Goal: Find specific page/section: Find specific page/section

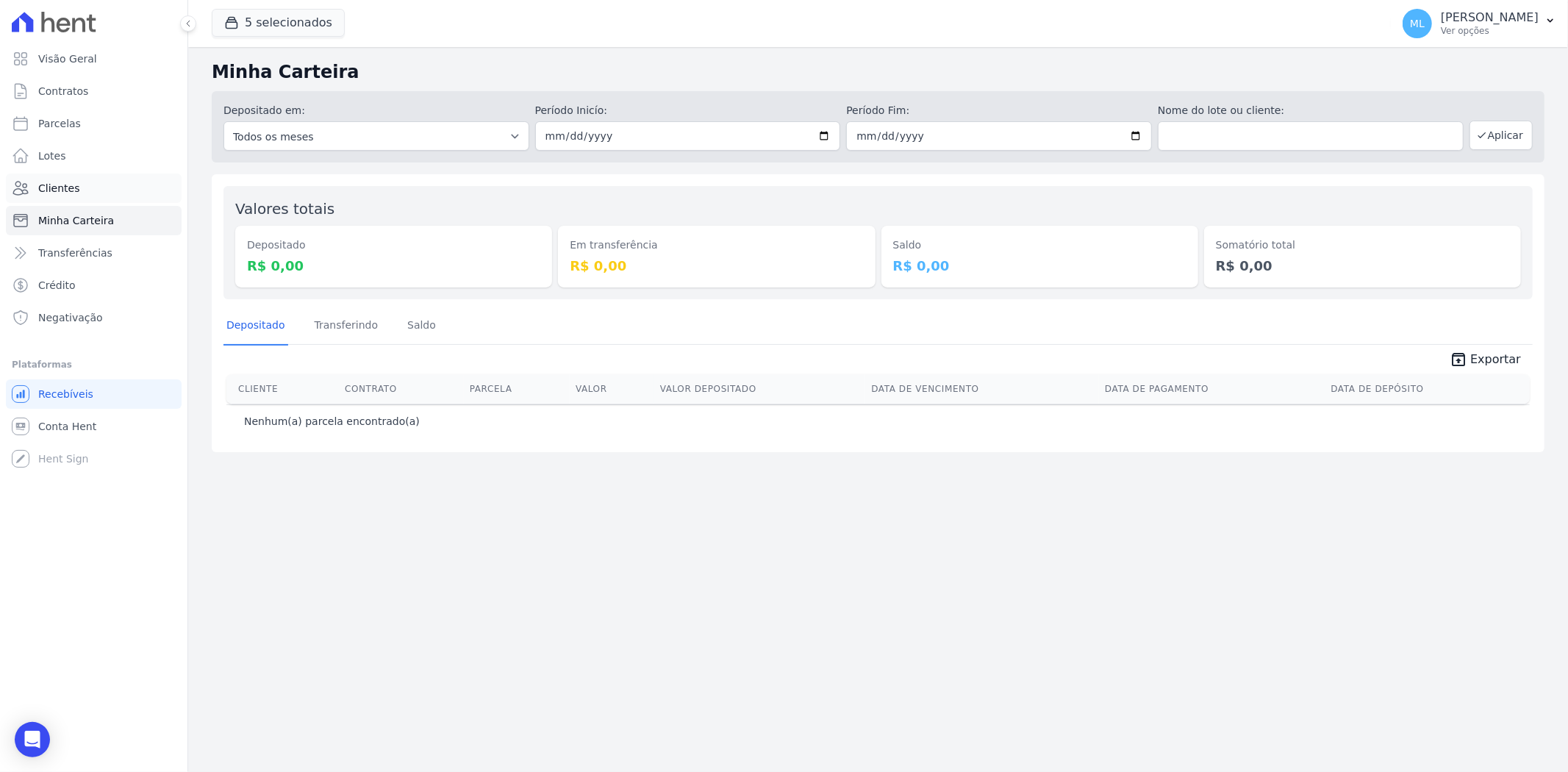
click at [114, 187] on link "Clientes" at bounding box center [93, 188] width 176 height 29
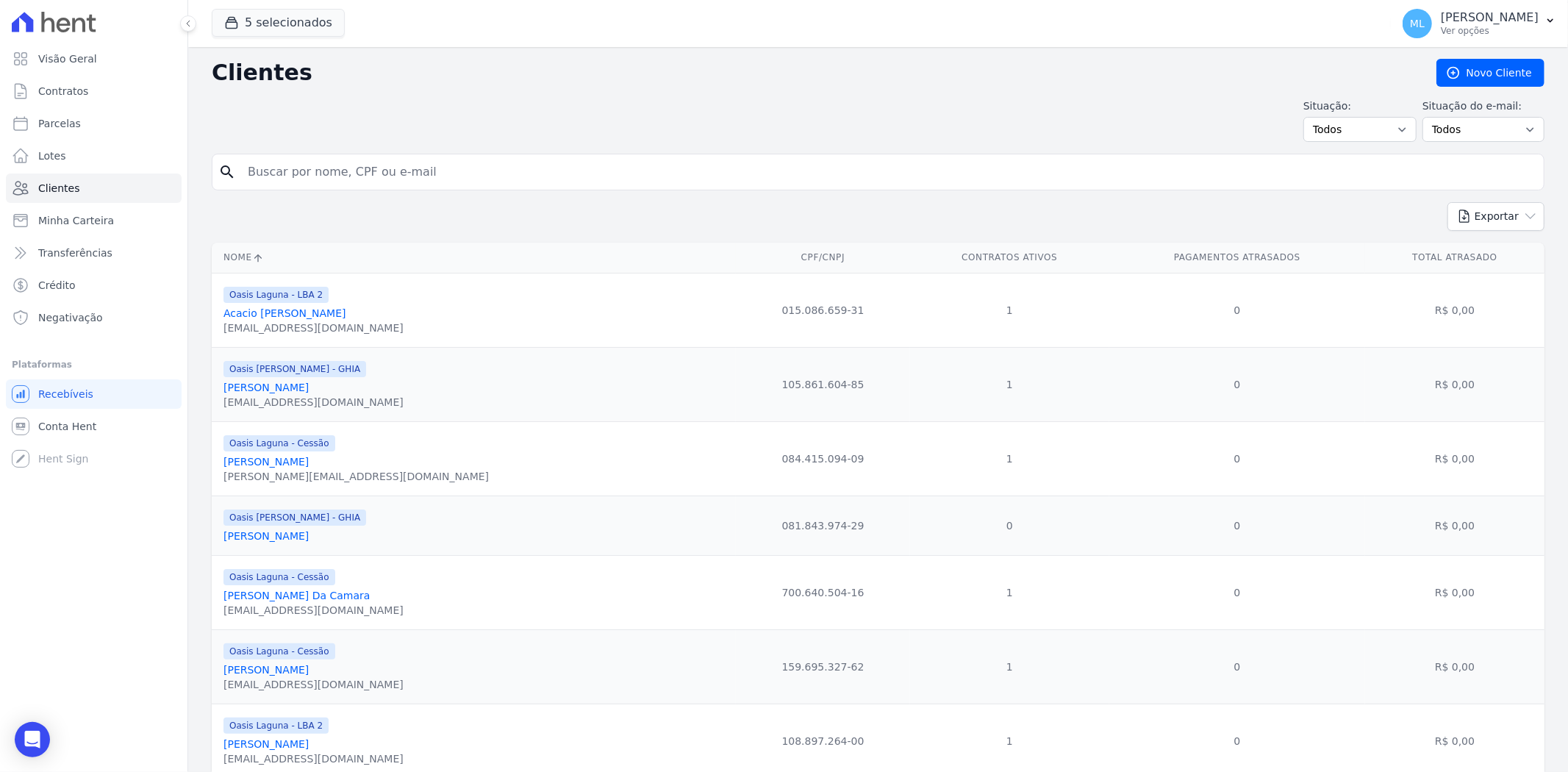
click at [377, 170] on input "search" at bounding box center [888, 172] width 1299 height 29
type input "[PERSON_NAME]"
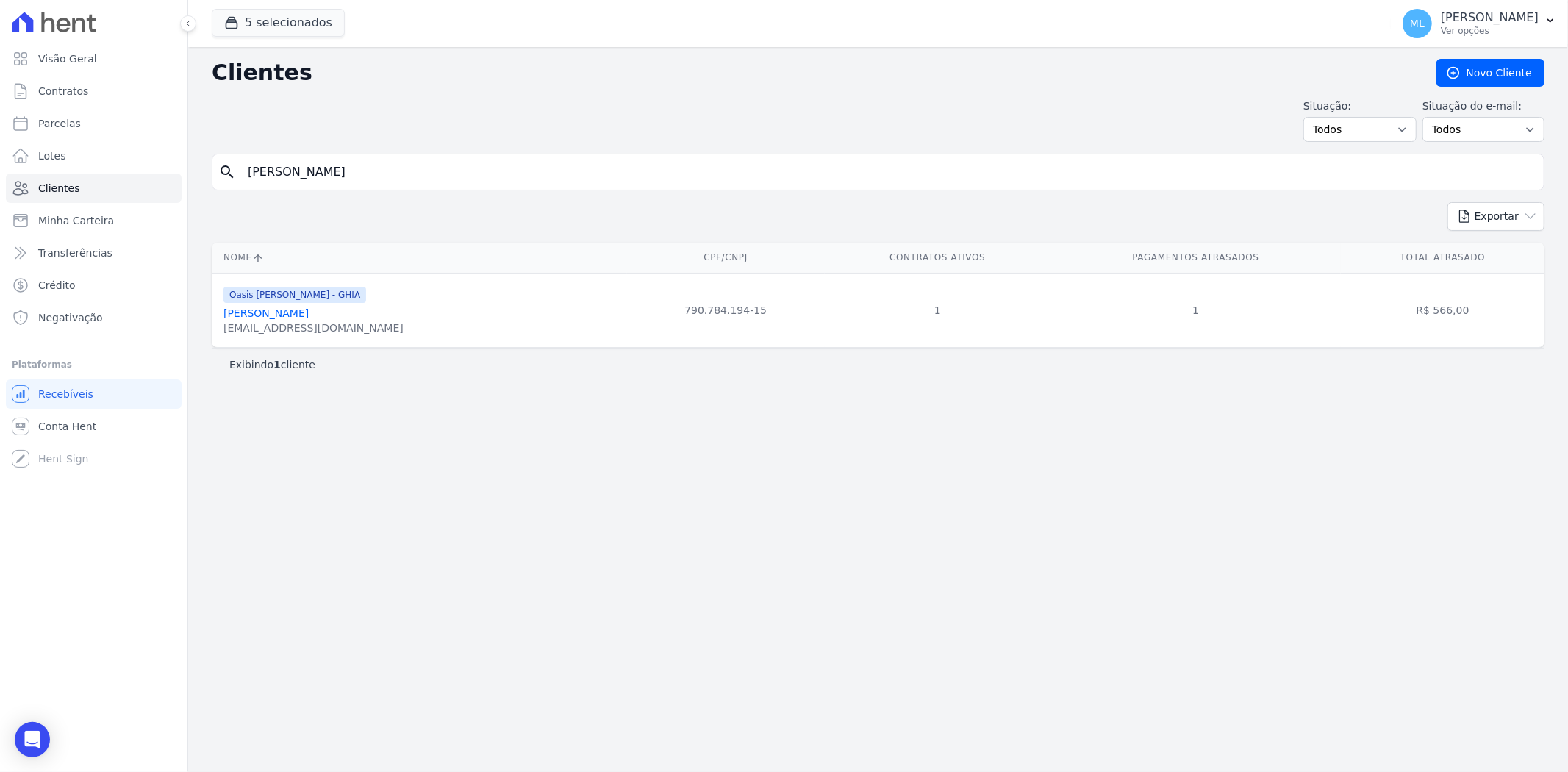
click at [306, 323] on div "[EMAIL_ADDRESS][DOMAIN_NAME]" at bounding box center [314, 328] width 181 height 15
click at [309, 314] on link "[PERSON_NAME]" at bounding box center [266, 313] width 86 height 12
